Goal: Find specific page/section: Find specific page/section

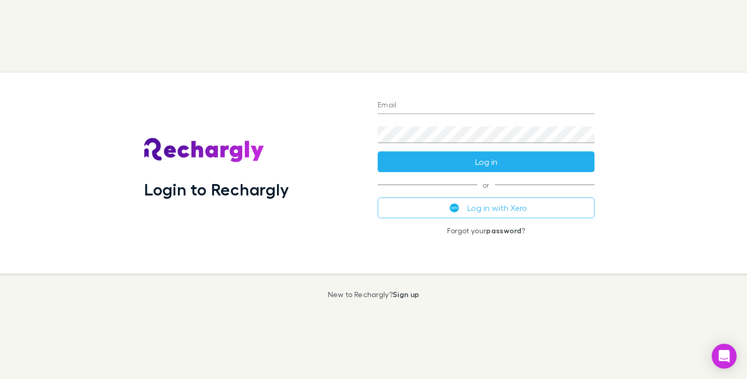
type input "**********"
click at [492, 160] on button "Log in" at bounding box center [486, 162] width 217 height 21
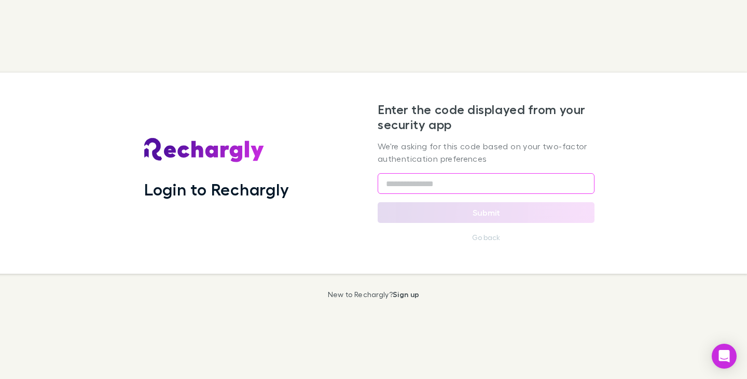
click at [429, 180] on input "text" at bounding box center [486, 183] width 217 height 21
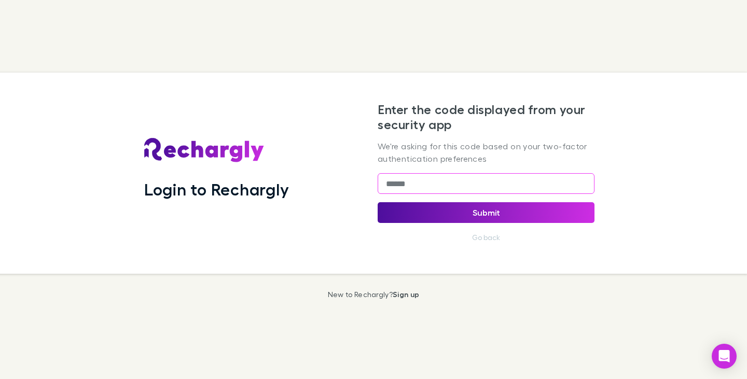
type input "******"
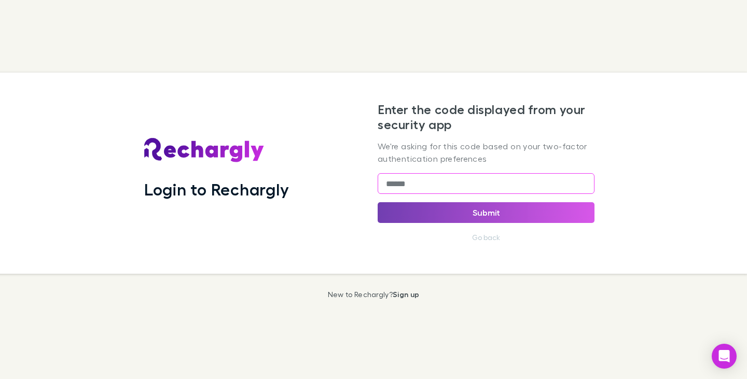
click at [499, 216] on button "Submit" at bounding box center [486, 212] width 217 height 21
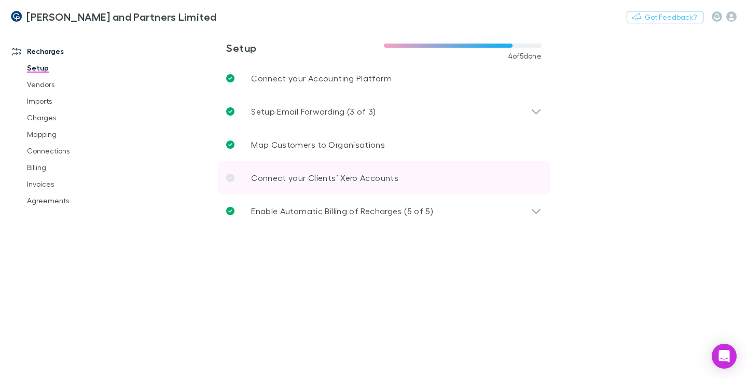
click at [230, 177] on icon at bounding box center [230, 178] width 8 height 8
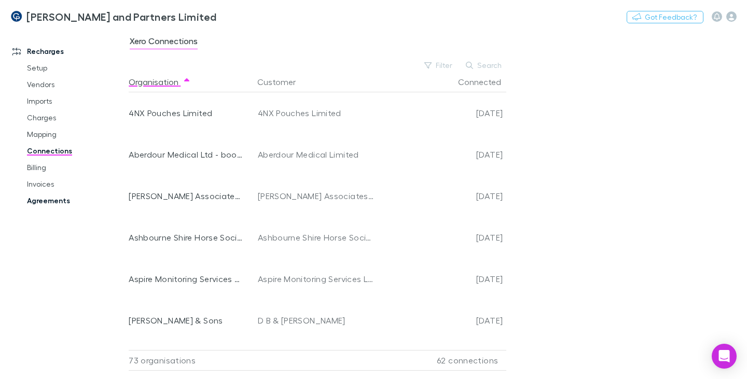
click at [61, 198] on link "Agreements" at bounding box center [76, 201] width 118 height 17
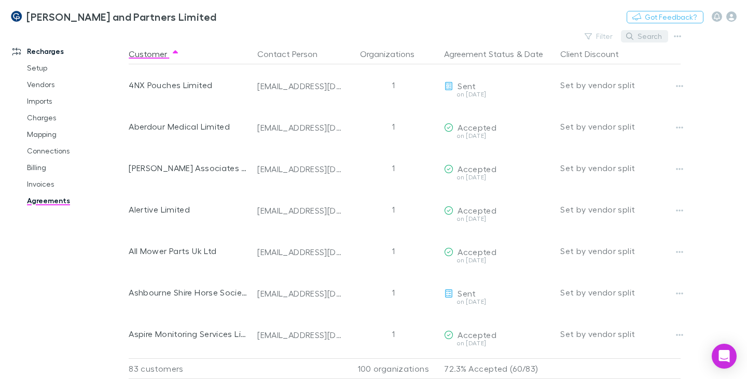
click at [662, 36] on button "Search" at bounding box center [644, 36] width 47 height 12
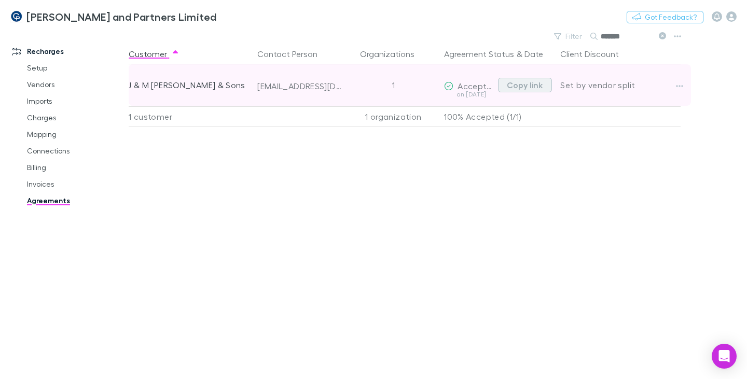
click at [518, 83] on button "Copy link" at bounding box center [525, 85] width 54 height 15
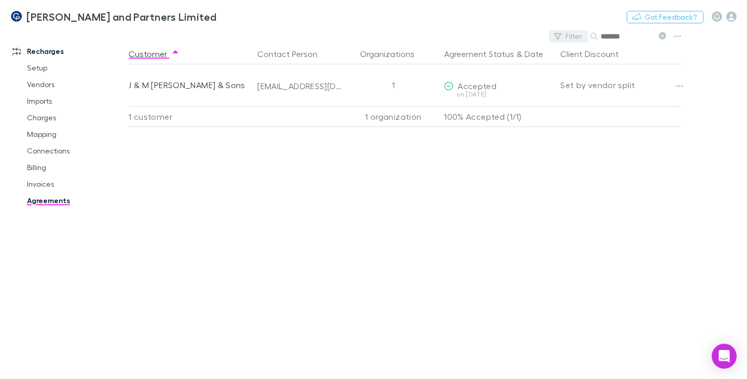
drag, startPoint x: 632, startPoint y: 37, endPoint x: 586, endPoint y: 36, distance: 45.7
click at [584, 36] on div "Filter Search *******" at bounding box center [609, 36] width 121 height 15
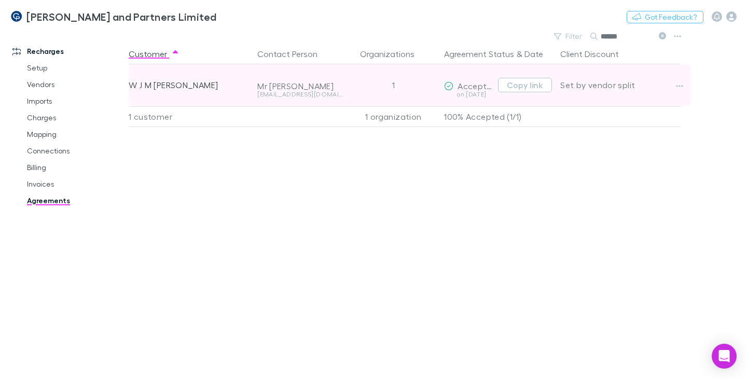
click at [191, 87] on div "W J M Mackie Esq" at bounding box center [189, 85] width 120 height 42
click at [525, 86] on button "Copy link" at bounding box center [525, 85] width 54 height 15
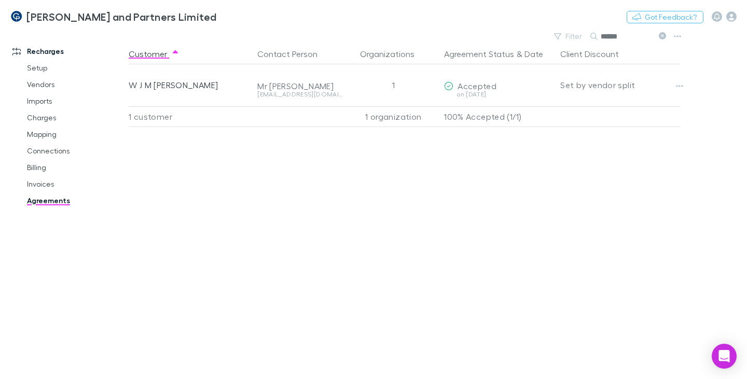
drag, startPoint x: 628, startPoint y: 40, endPoint x: 642, endPoint y: 47, distance: 14.9
click at [600, 38] on div "******" at bounding box center [630, 36] width 78 height 12
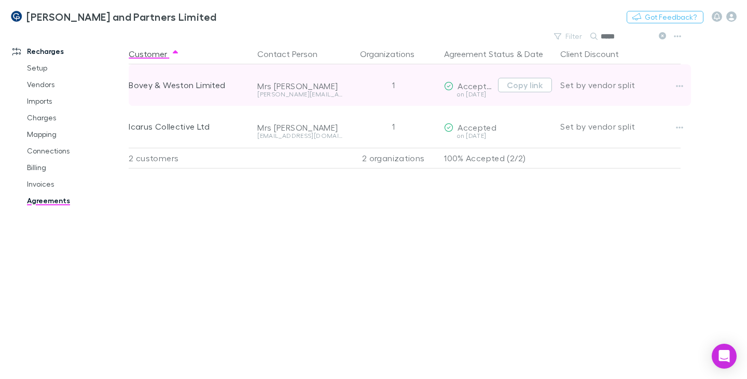
type input "*****"
click at [207, 90] on div "Bovey & Weston Limited" at bounding box center [189, 85] width 120 height 42
click at [511, 89] on button "Copy link" at bounding box center [525, 85] width 54 height 15
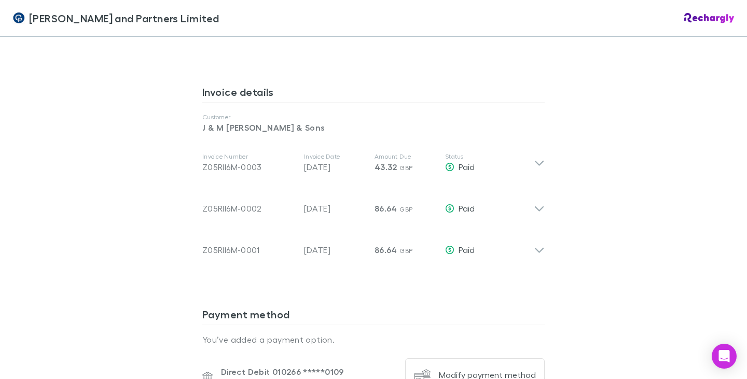
scroll to position [519, 0]
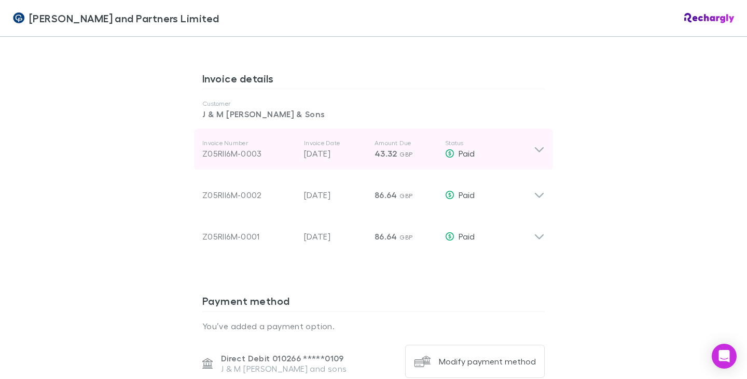
click at [536, 149] on icon at bounding box center [539, 149] width 11 height 12
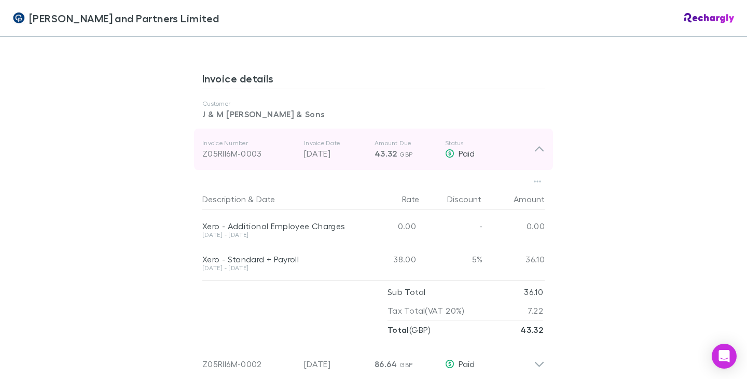
click at [536, 149] on icon at bounding box center [539, 149] width 11 height 12
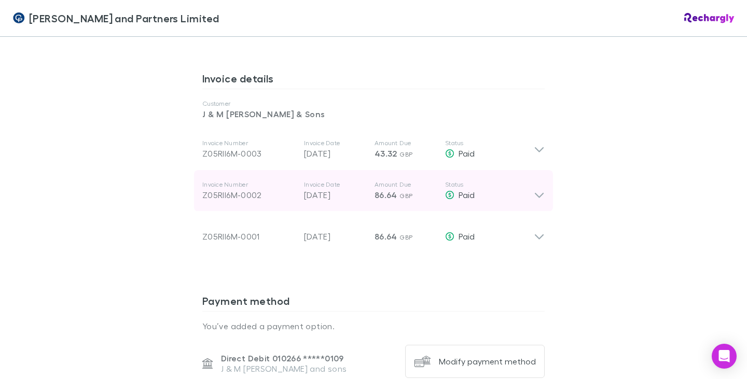
click at [534, 194] on icon at bounding box center [539, 191] width 11 height 21
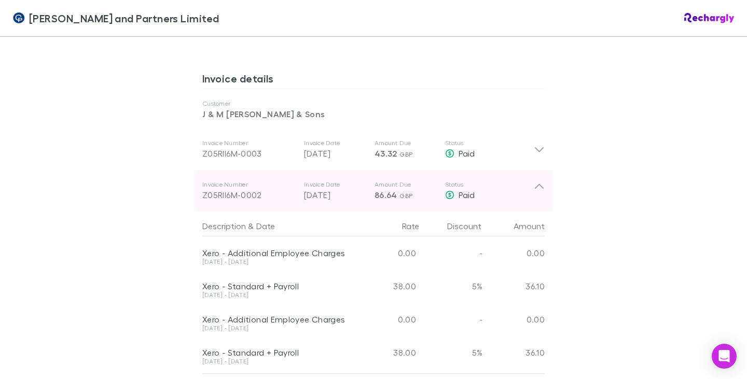
click at [535, 187] on icon at bounding box center [539, 186] width 9 height 5
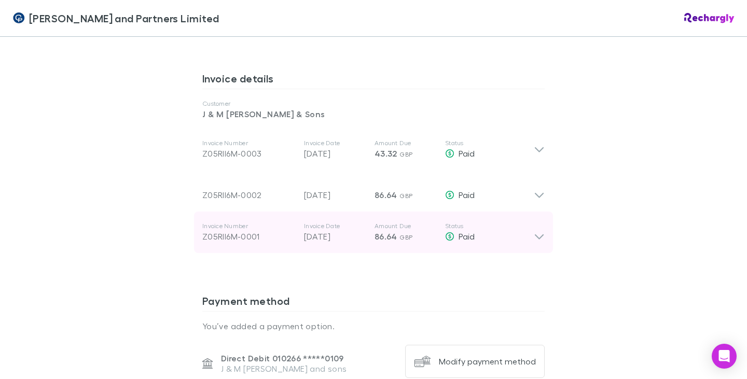
click at [538, 237] on icon at bounding box center [539, 237] width 9 height 5
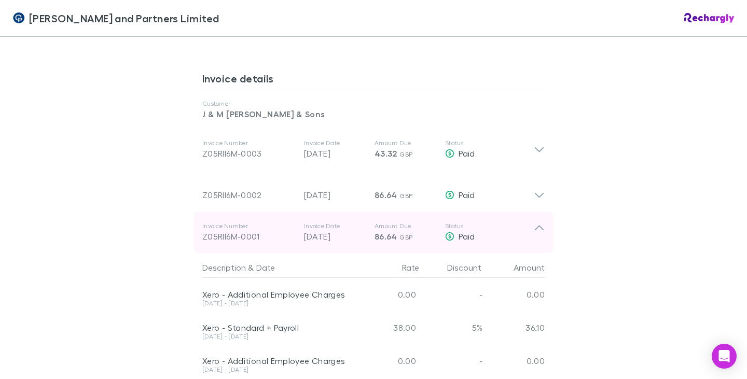
click at [537, 232] on icon at bounding box center [539, 232] width 11 height 21
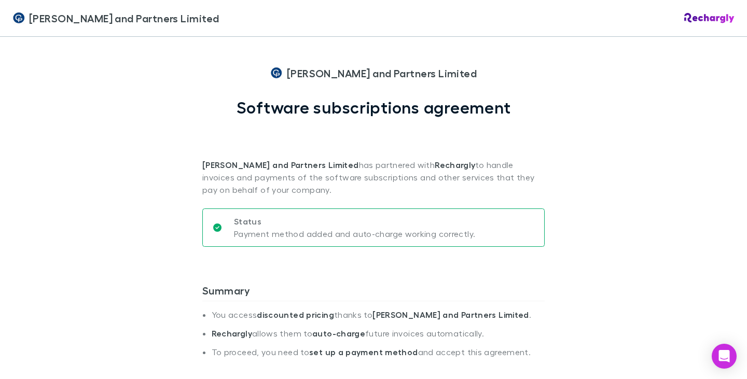
scroll to position [0, 0]
